Goal: Complete application form

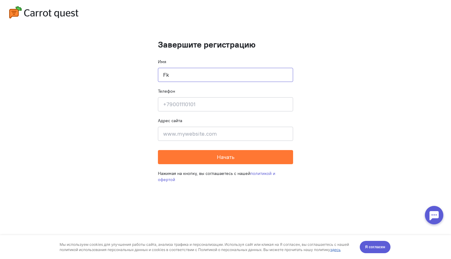
type input "F"
type input "Alina"
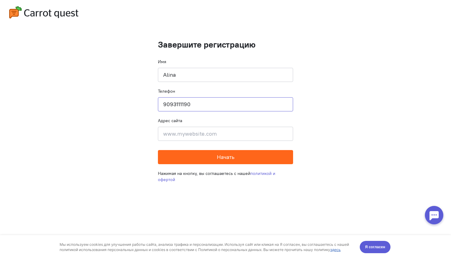
type input "9093111190"
click at [208, 157] on button "Начать" at bounding box center [225, 157] width 135 height 14
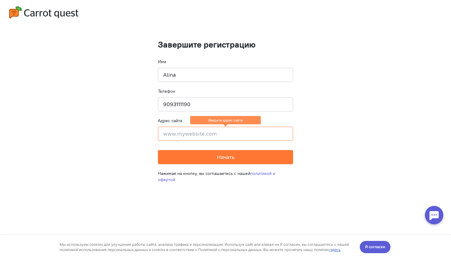
click at [207, 133] on input at bounding box center [225, 134] width 135 height 14
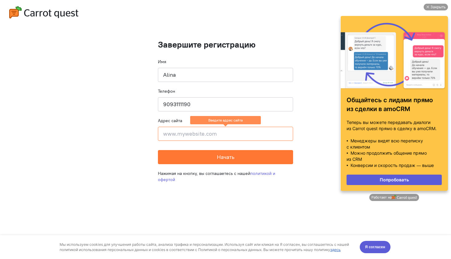
click at [198, 132] on input at bounding box center [225, 134] width 135 height 14
paste input "[URL][DOMAIN_NAME]"
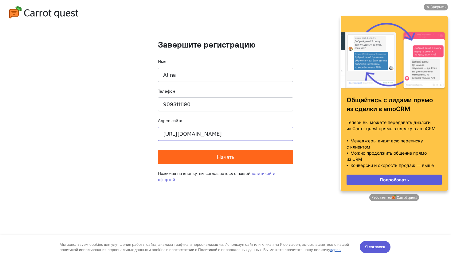
type input "[URL][DOMAIN_NAME]"
click at [193, 160] on button "Начать" at bounding box center [225, 157] width 135 height 14
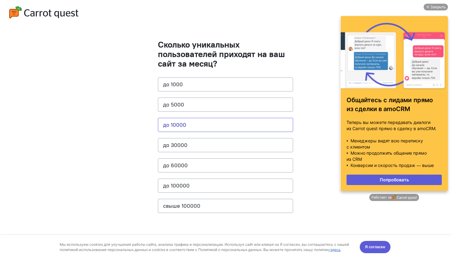
click at [257, 125] on button "до 10000" at bounding box center [225, 125] width 135 height 14
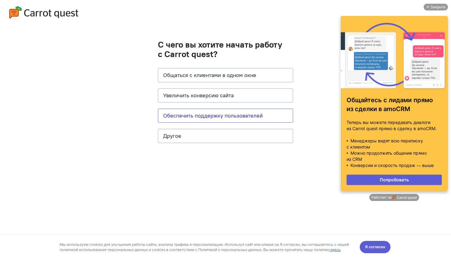
click at [219, 114] on button "Обеспечить поддержку пользователей" at bounding box center [225, 116] width 135 height 14
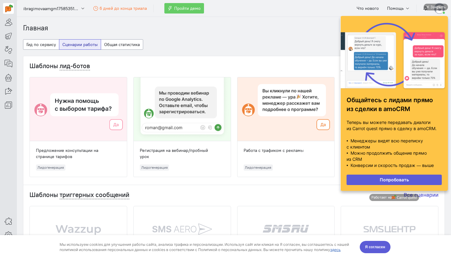
click at [282, 52] on cq-dashboard-select-dashboard-type-feature "Гид по сервису Сценарии работы Общая статистика" at bounding box center [233, 47] width 421 height 17
click at [431, 7] on div "Закрыть" at bounding box center [437, 7] width 15 height 7
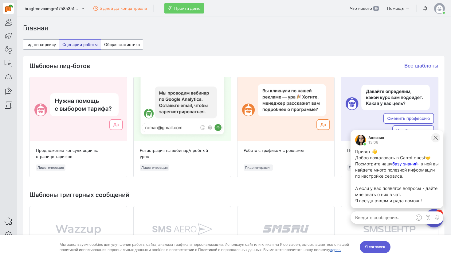
click at [435, 139] on icon at bounding box center [435, 138] width 6 height 6
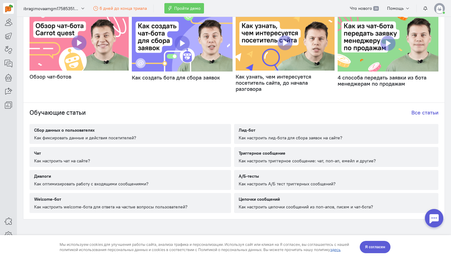
scroll to position [316, 0]
